Goal: Task Accomplishment & Management: Manage account settings

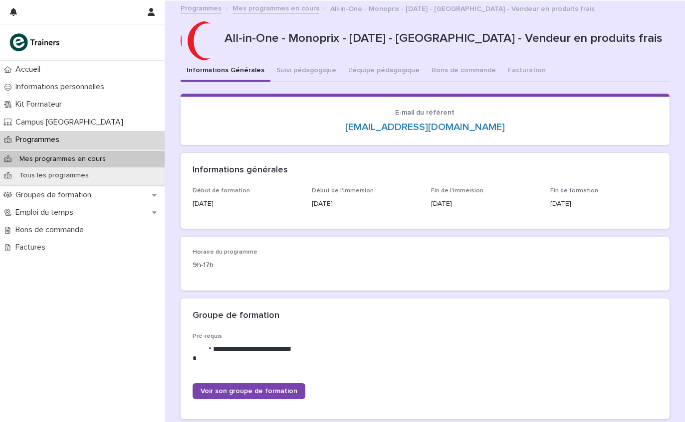
click at [16, 144] on p "Programmes" at bounding box center [39, 139] width 56 height 9
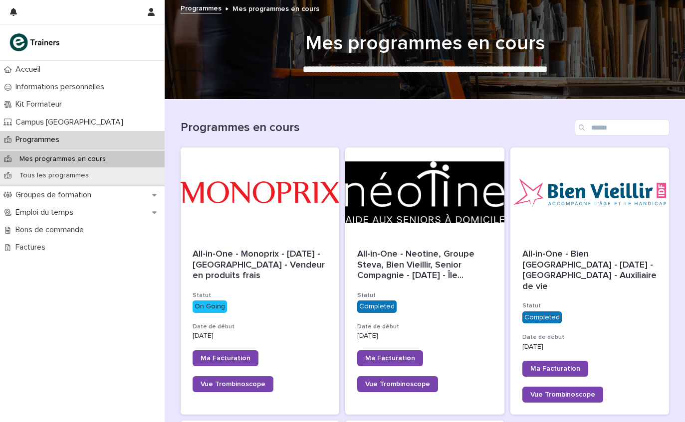
click at [216, 257] on span "All-in-One - Monoprix - [DATE] - [GEOGRAPHIC_DATA] - Vendeur en produits frais" at bounding box center [260, 265] width 135 height 30
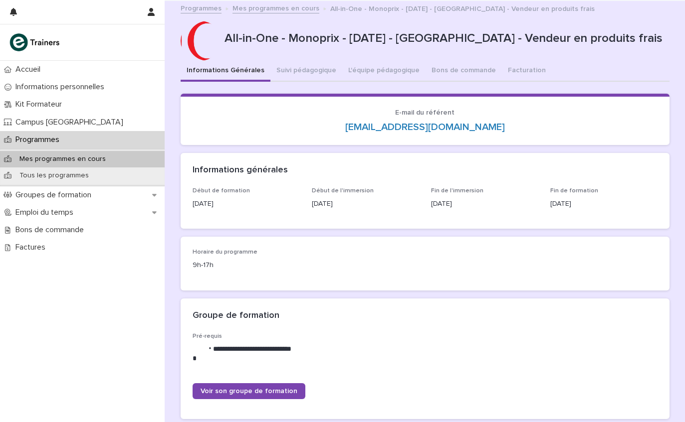
click at [331, 76] on button "Suivi pédagogique" at bounding box center [306, 71] width 72 height 21
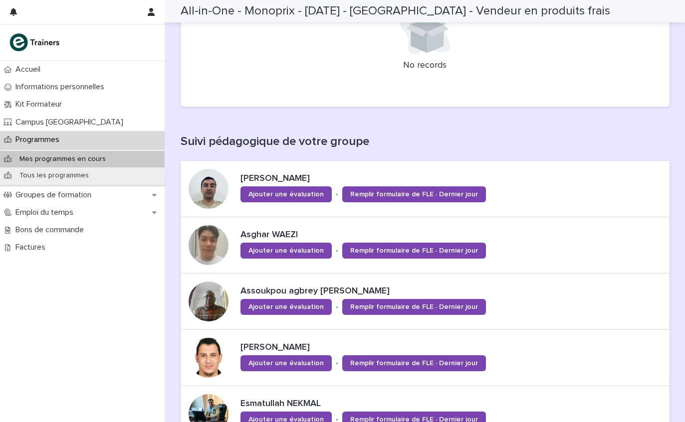
scroll to position [250, 0]
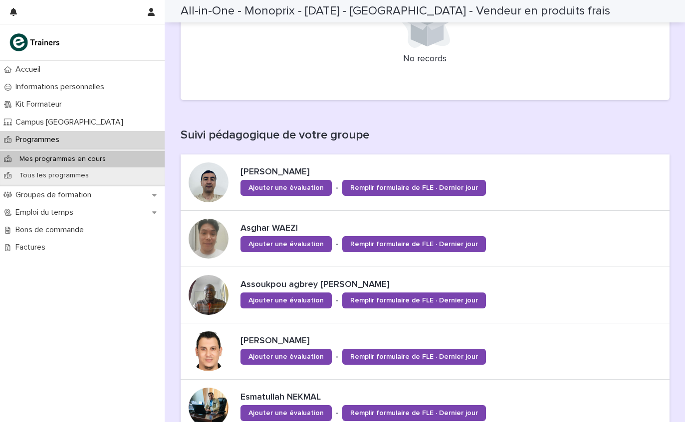
click at [274, 186] on span "Ajouter une évaluation" at bounding box center [285, 188] width 75 height 7
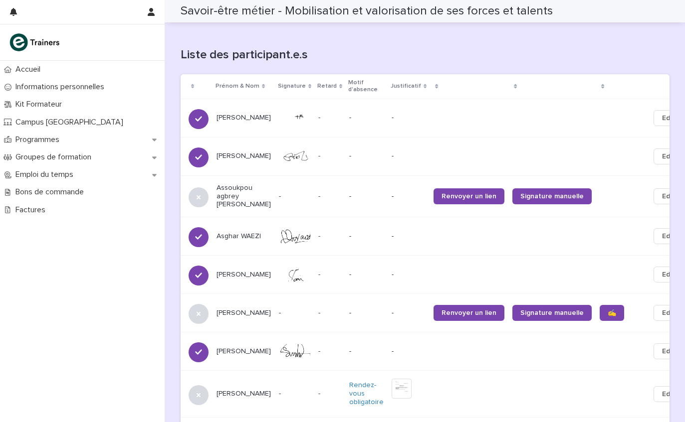
scroll to position [616, 0]
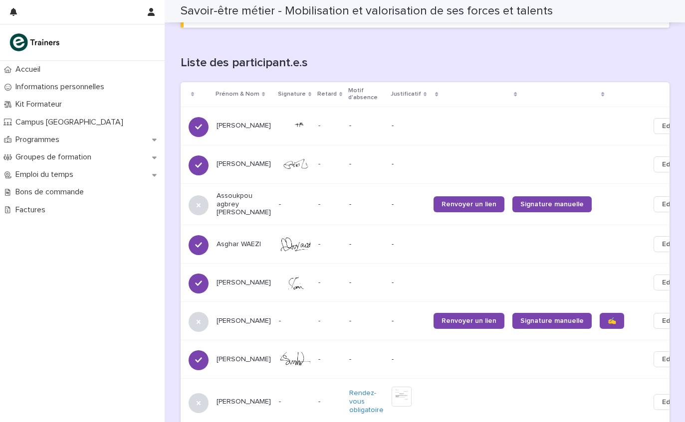
click at [598, 210] on td at bounding box center [621, 204] width 50 height 41
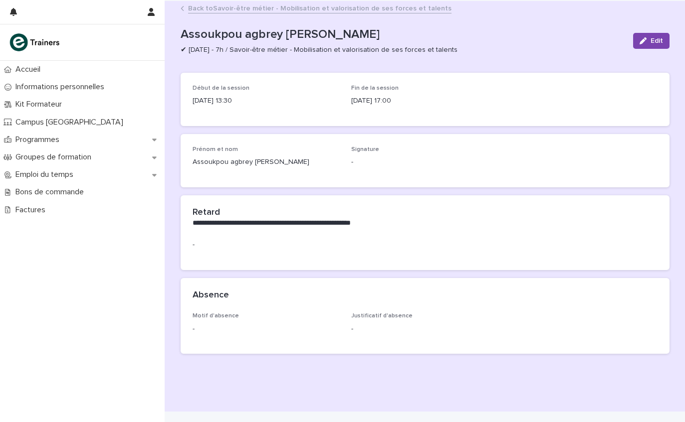
click at [176, 1] on div "**********" at bounding box center [425, 194] width 499 height 387
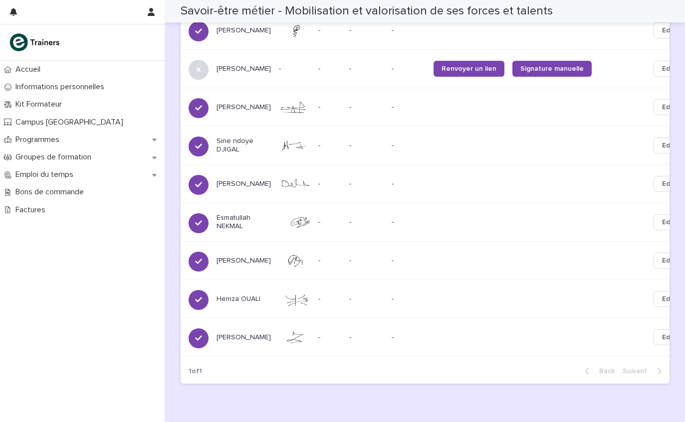
scroll to position [1030, 0]
